Goal: Navigation & Orientation: Find specific page/section

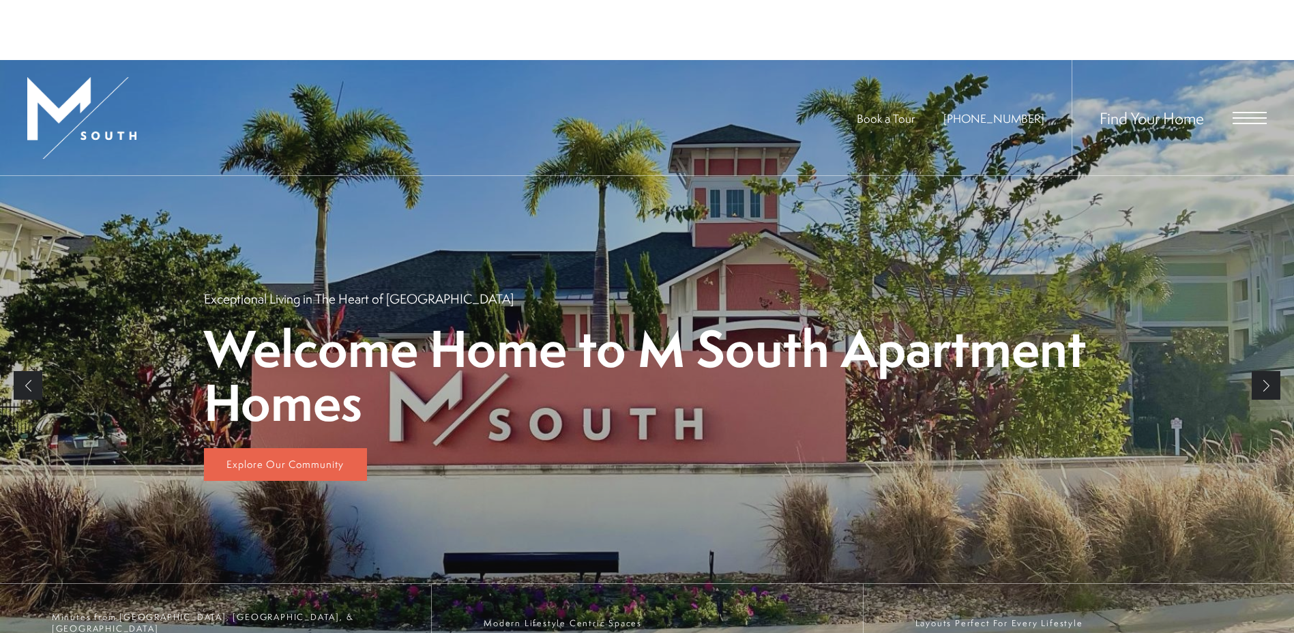
click at [1250, 68] on div "Summer Savings at M South Apartments We're Offering Up To ONE MONTH FREE on Sel…" at bounding box center [647, 95] width 1294 height 190
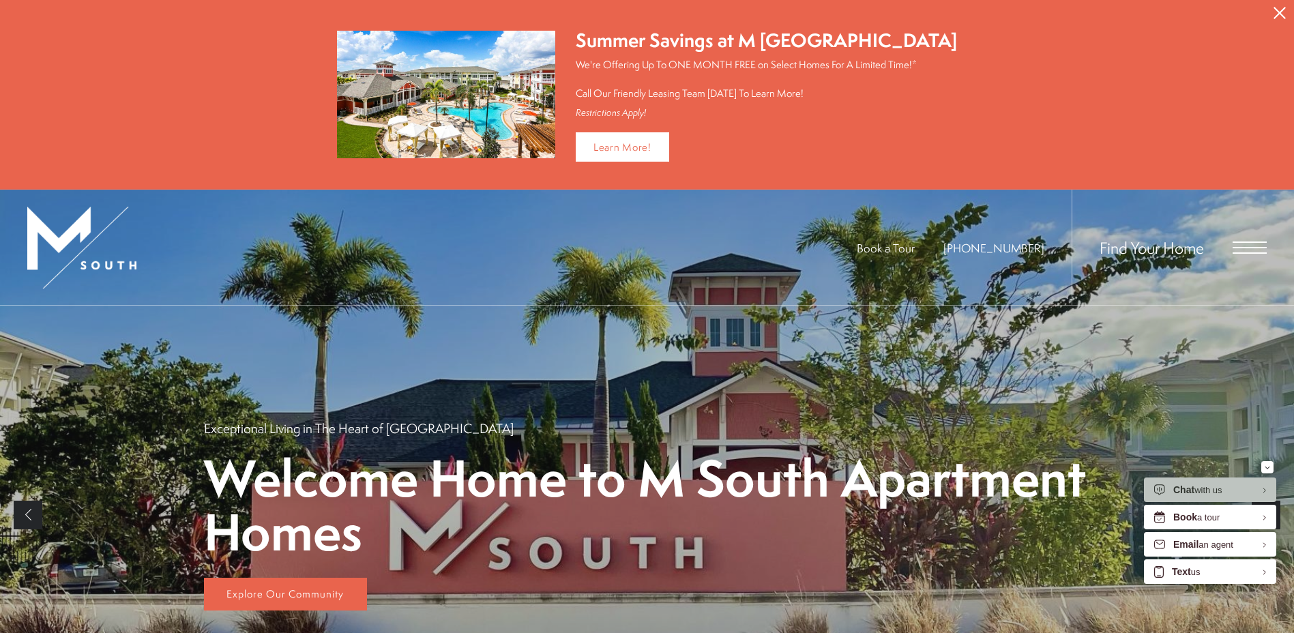
click at [1257, 241] on span "Open Menu" at bounding box center [1249, 241] width 34 height 1
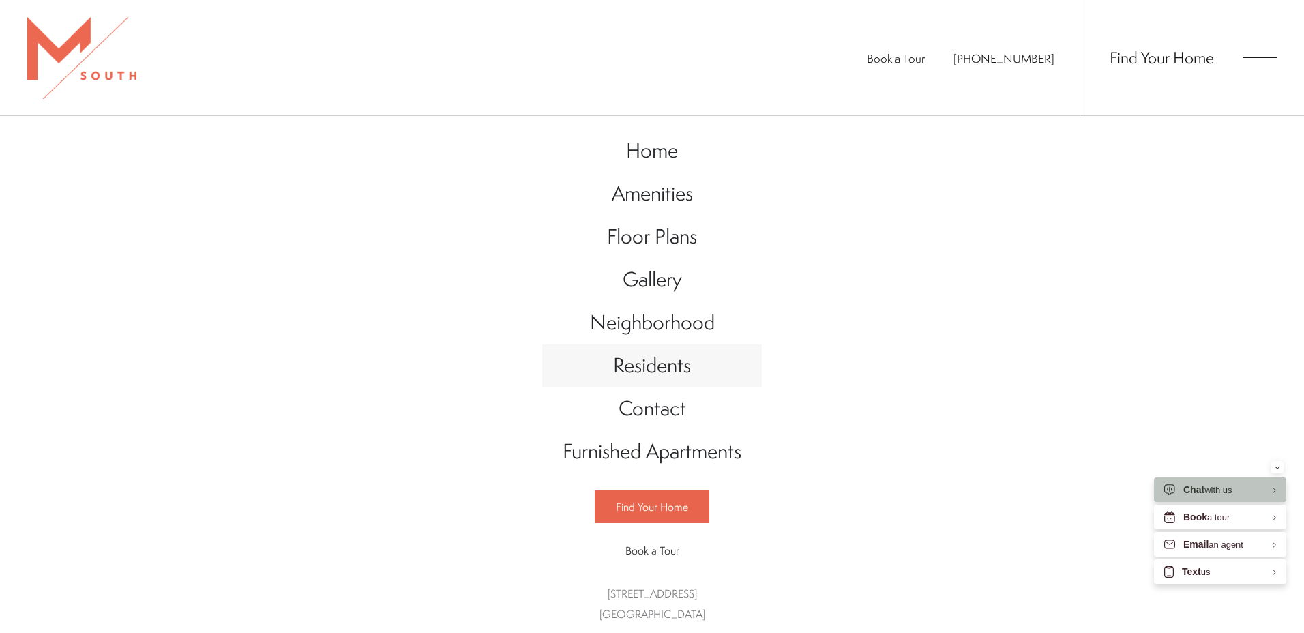
click at [652, 378] on span "Residents" at bounding box center [652, 365] width 78 height 28
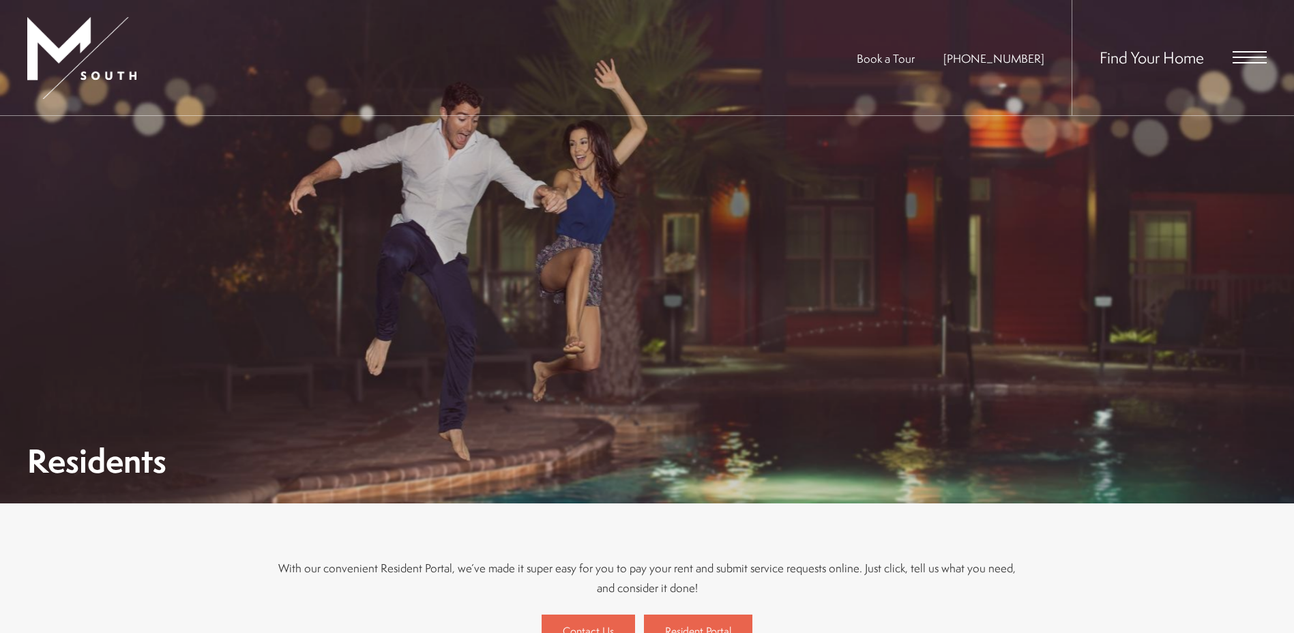
scroll to position [273, 0]
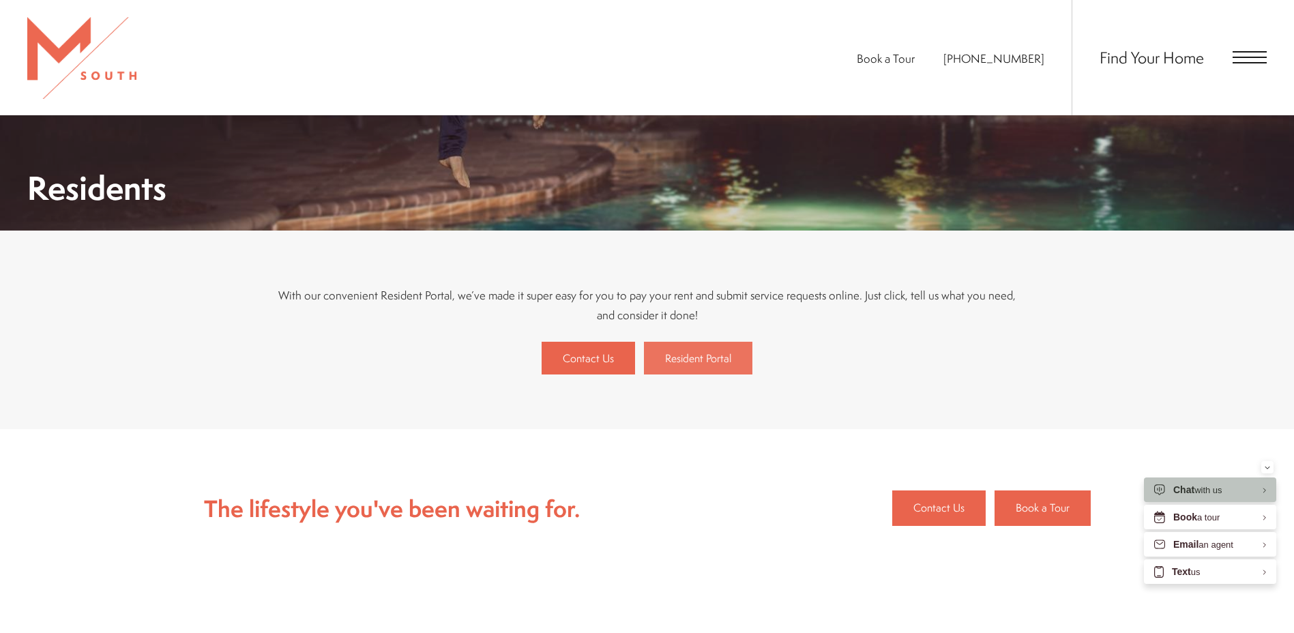
click at [718, 344] on link "Resident Portal" at bounding box center [698, 358] width 108 height 33
